Goal: Task Accomplishment & Management: Complete application form

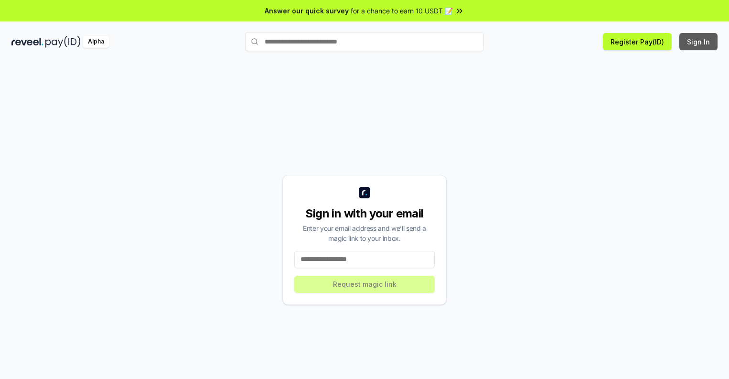
click at [699, 42] on button "Sign In" at bounding box center [699, 41] width 38 height 17
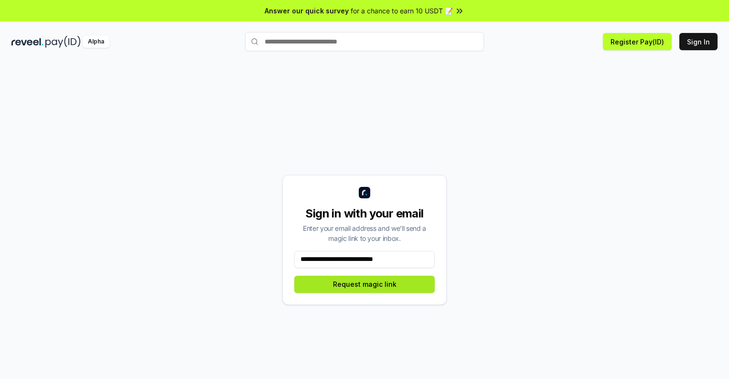
type input "**********"
click at [365, 284] on button "Request magic link" at bounding box center [364, 284] width 140 height 17
